Goal: Task Accomplishment & Management: Use online tool/utility

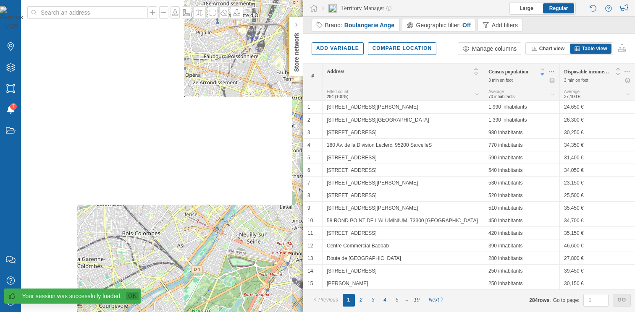
click at [128, 296] on link "Ok" at bounding box center [132, 296] width 13 height 8
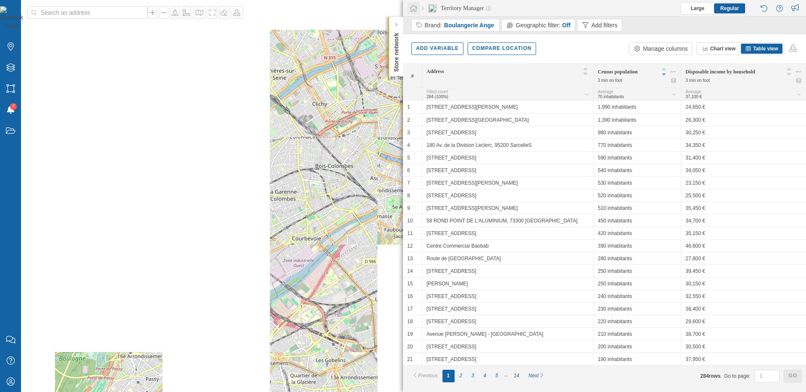
click at [414, 9] on icon at bounding box center [413, 9] width 8 height 8
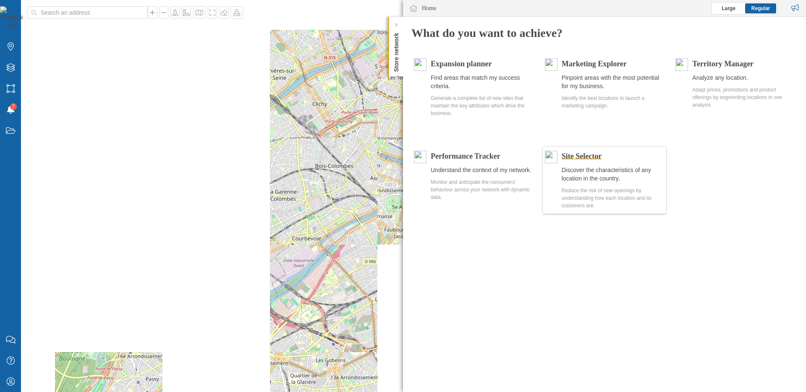
click at [592, 157] on span "Site Selector" at bounding box center [582, 156] width 40 height 8
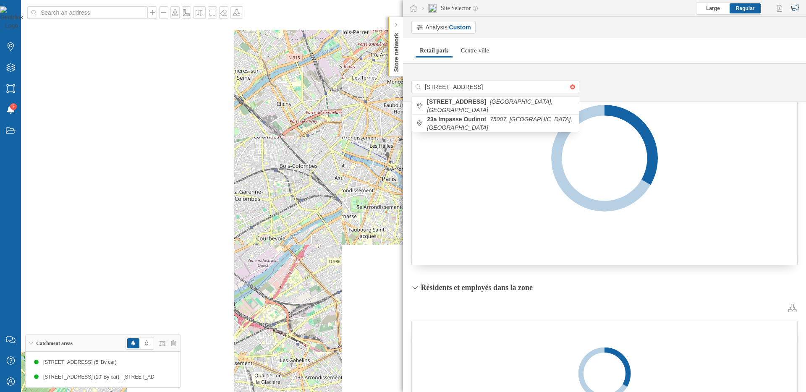
scroll to position [184, 0]
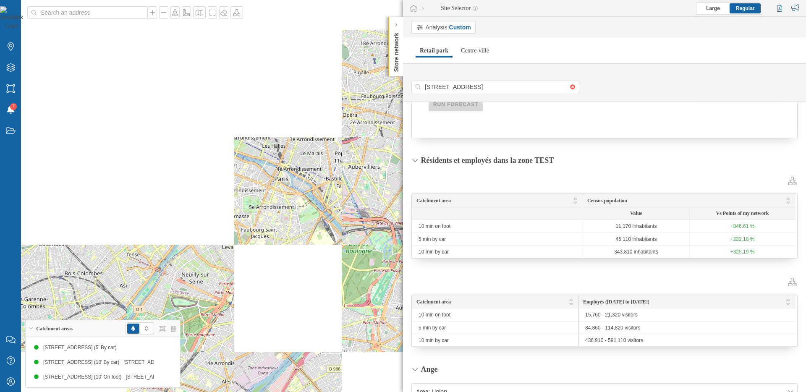
scroll to position [238, 0]
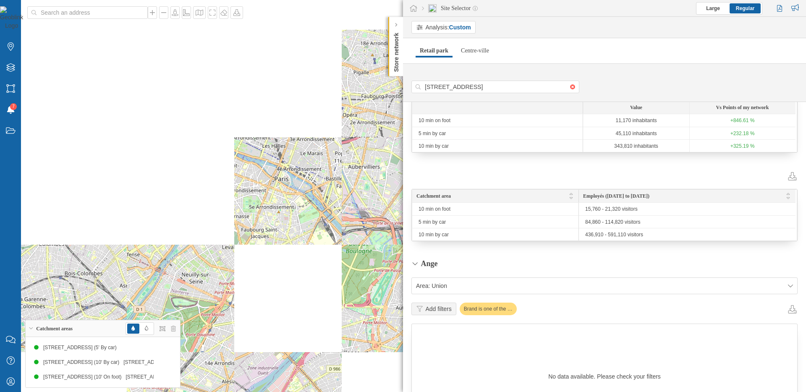
scroll to position [333, 0]
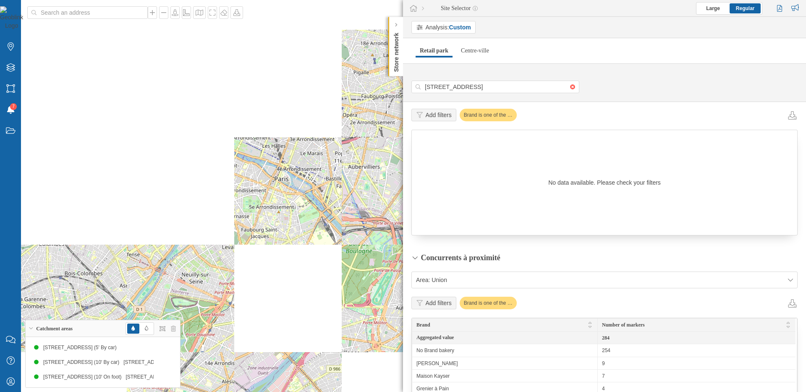
scroll to position [467, 0]
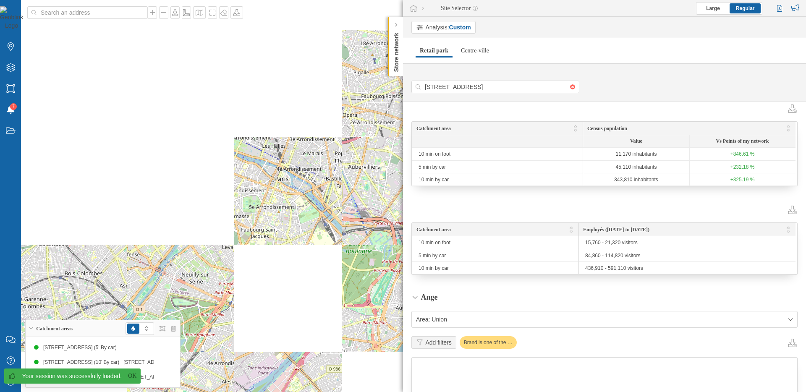
scroll to position [336, 0]
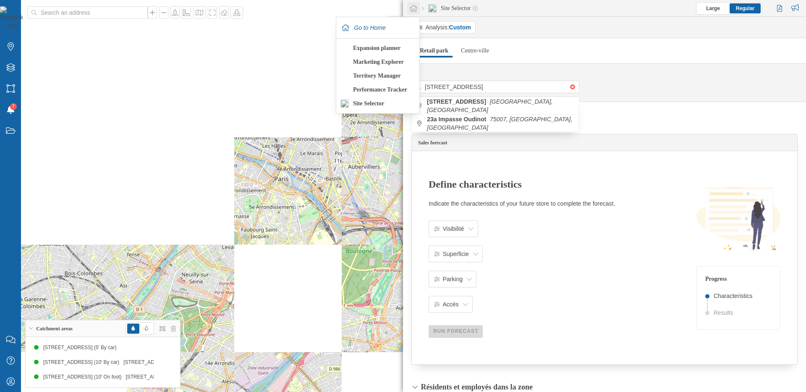
click at [413, 9] on icon at bounding box center [413, 9] width 8 height 8
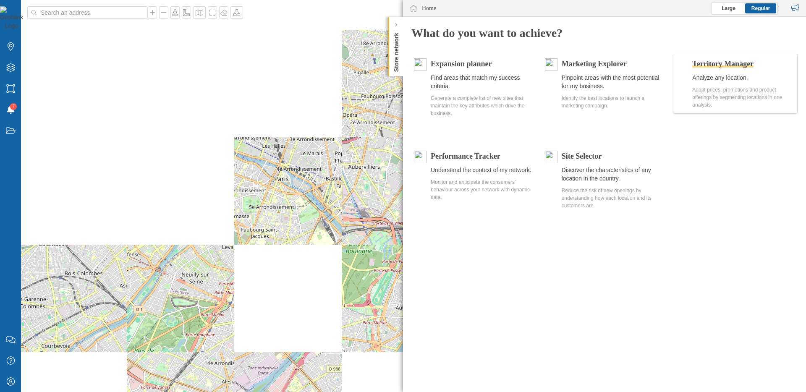
click at [710, 60] on span "Territory Manager" at bounding box center [723, 64] width 61 height 8
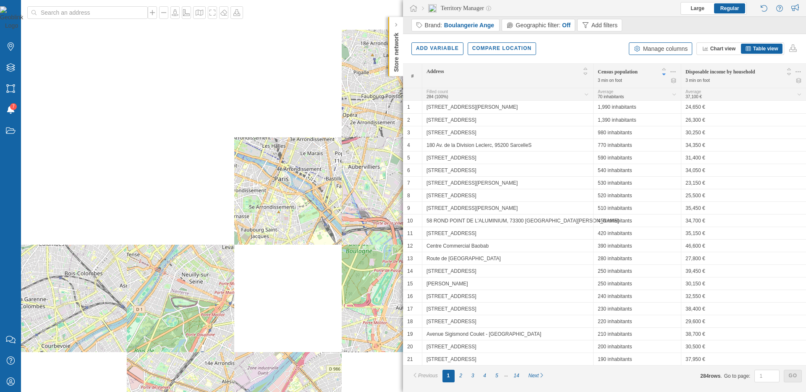
click at [656, 50] on div "Manage columns" at bounding box center [665, 49] width 45 height 9
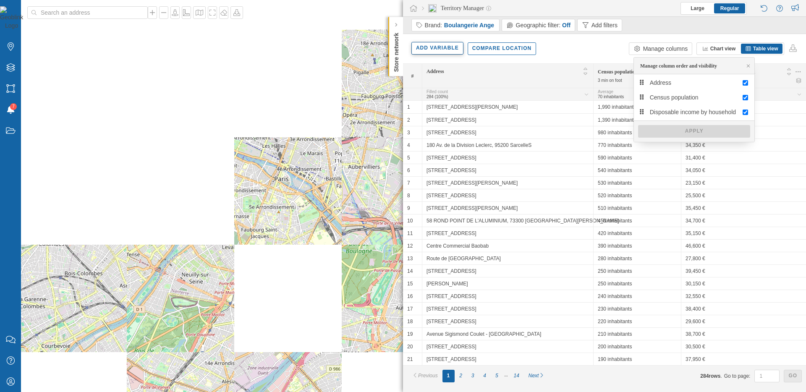
click at [448, 52] on div "Add variable" at bounding box center [438, 48] width 52 height 13
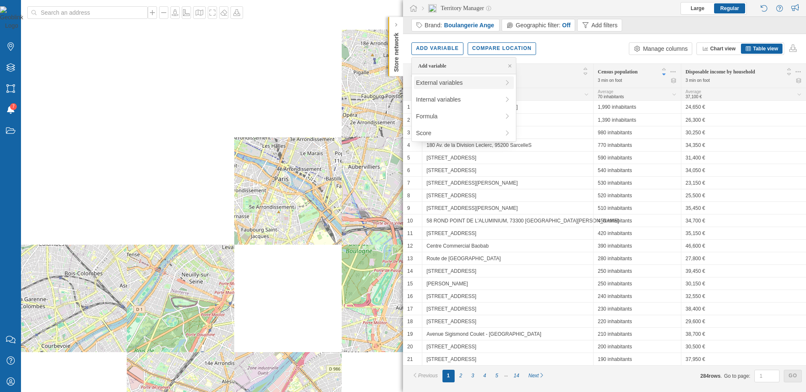
click at [460, 81] on div "External variables" at bounding box center [458, 83] width 84 height 9
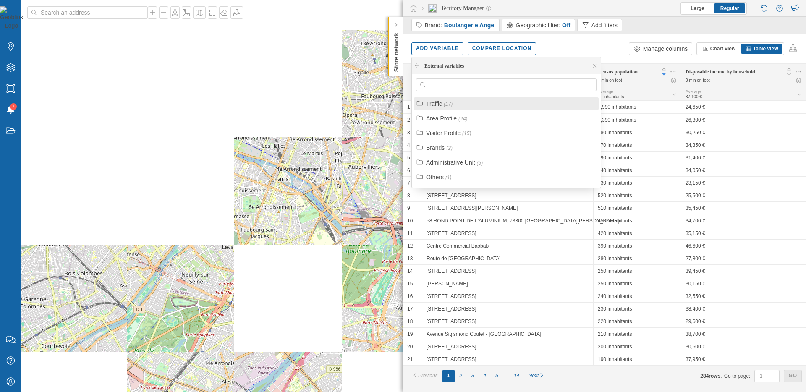
click at [434, 108] on div "Traffic (17)" at bounding box center [506, 103] width 185 height 13
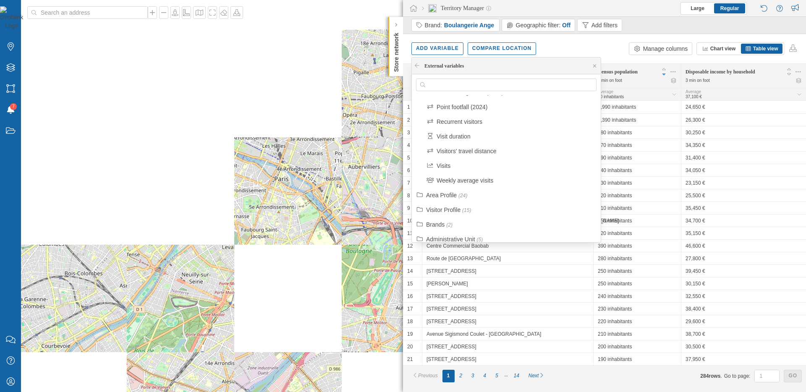
scroll to position [195, 0]
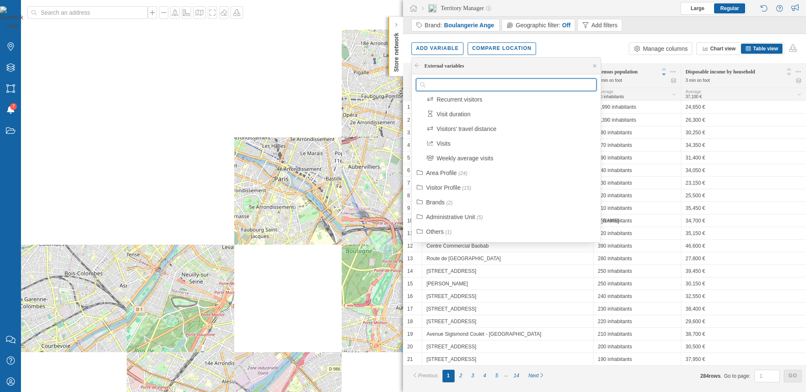
click at [484, 81] on input "text" at bounding box center [506, 85] width 162 height 13
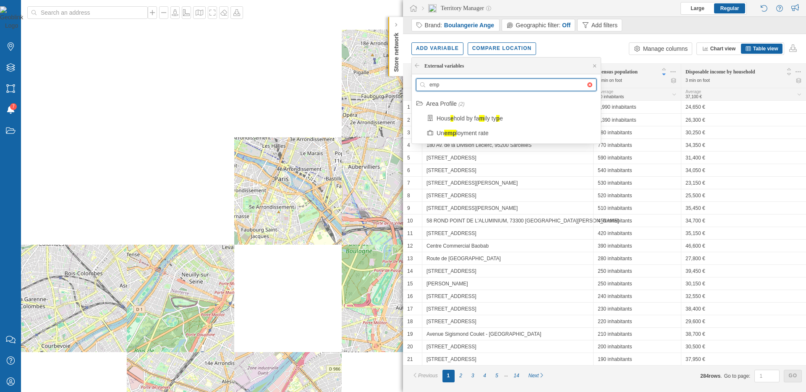
scroll to position [0, 0]
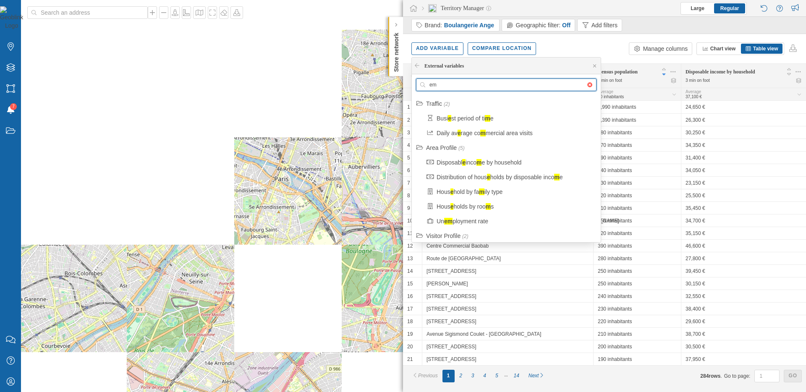
type input "e"
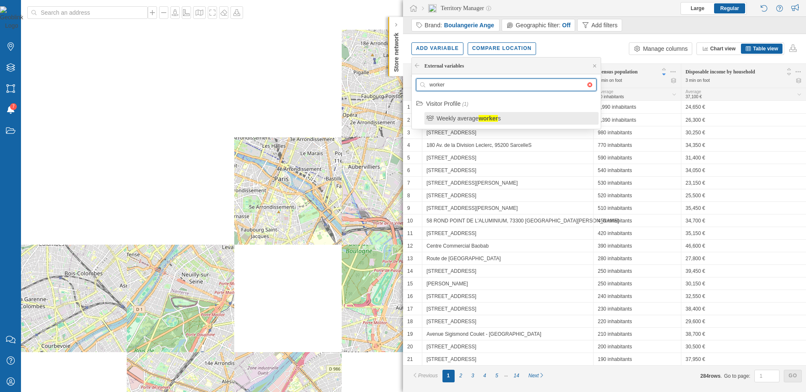
type input "worker"
click at [453, 121] on div "Weekly average" at bounding box center [458, 118] width 42 height 7
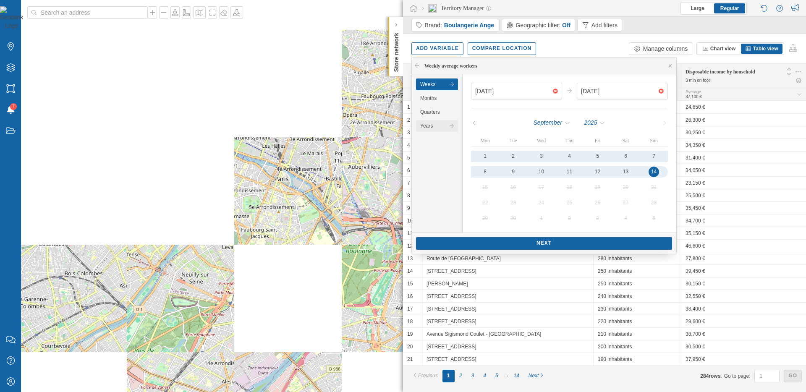
click at [440, 125] on div "Years" at bounding box center [437, 126] width 42 height 12
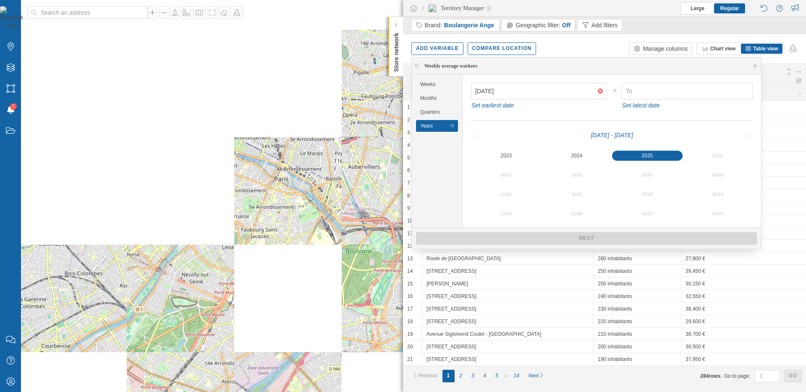
click at [632, 152] on div "2025" at bounding box center [647, 156] width 71 height 10
type input "01/01/2024"
click at [561, 158] on div "2024" at bounding box center [577, 156] width 71 height 10
type input "31/12/2024"
click at [573, 155] on div "2024" at bounding box center [577, 156] width 71 height 10
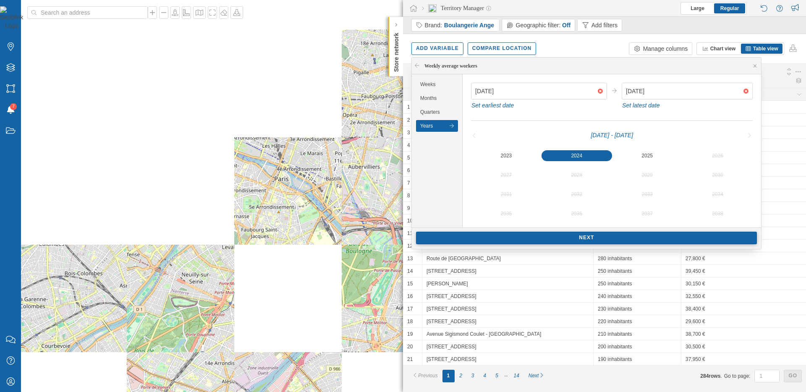
click at [616, 238] on div "Next" at bounding box center [586, 238] width 341 height 13
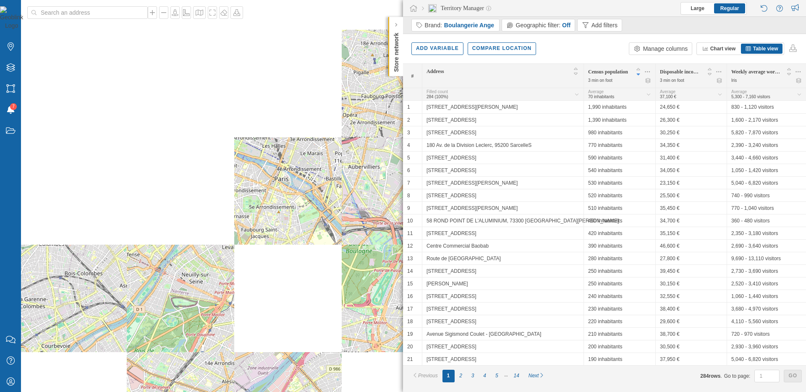
click at [734, 81] on div "Iris" at bounding box center [734, 81] width 5 height 6
